Goal: Communication & Community: Share content

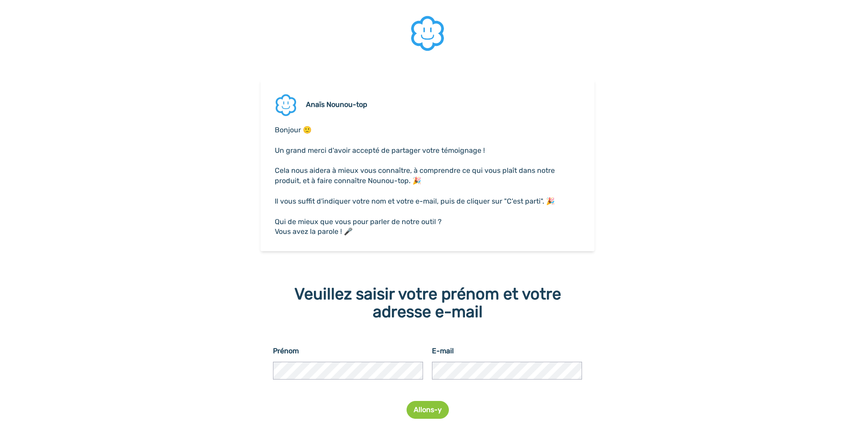
scroll to position [36, 0]
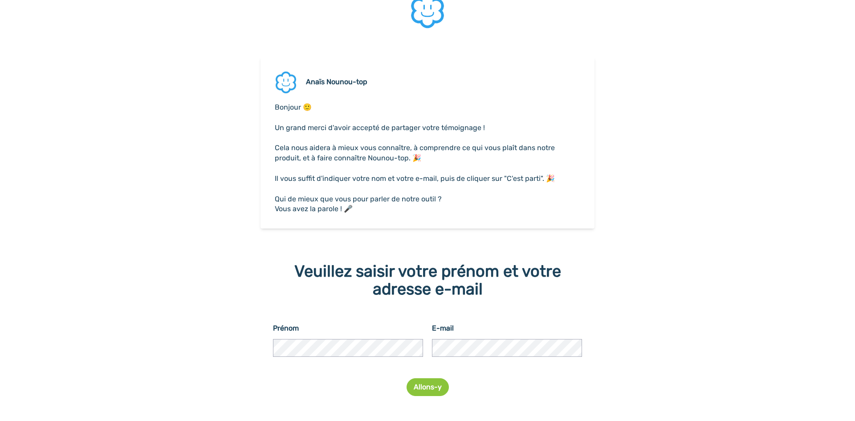
click at [394, 187] on p "﻿" at bounding box center [428, 189] width 306 height 10
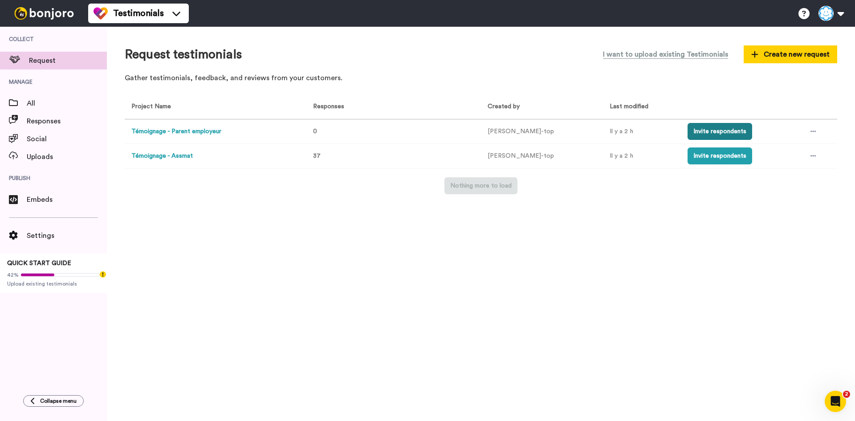
click at [708, 129] on button "Invite respondents" at bounding box center [720, 131] width 65 height 17
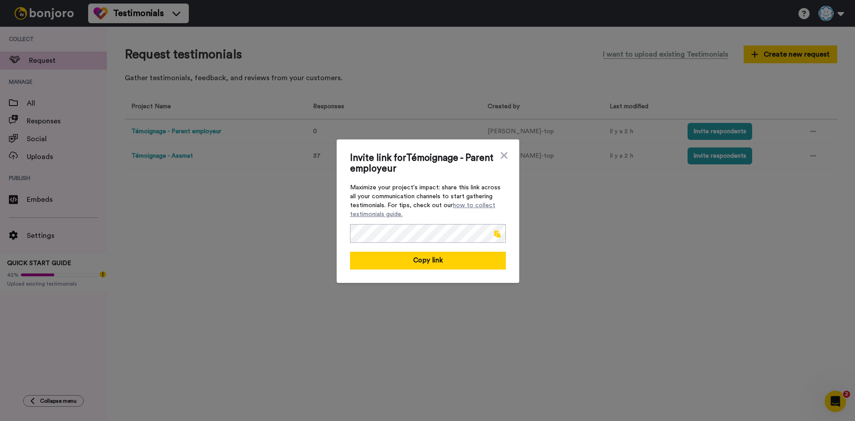
click at [494, 231] on span at bounding box center [497, 233] width 6 height 7
